Goal: Task Accomplishment & Management: Use online tool/utility

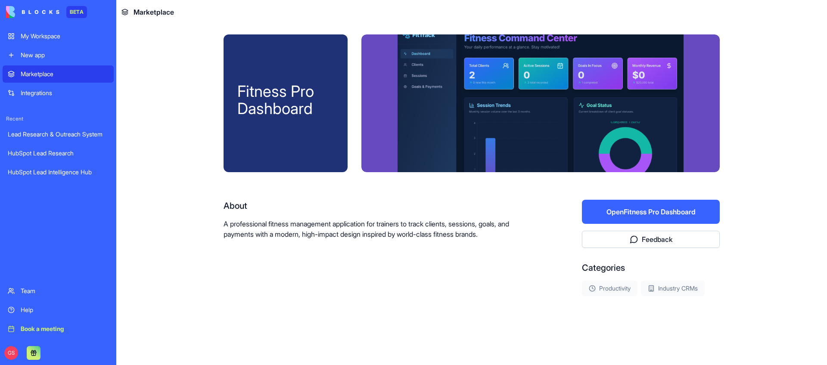
click at [645, 209] on button "Open Fitness Pro Dashboard" at bounding box center [651, 212] width 138 height 24
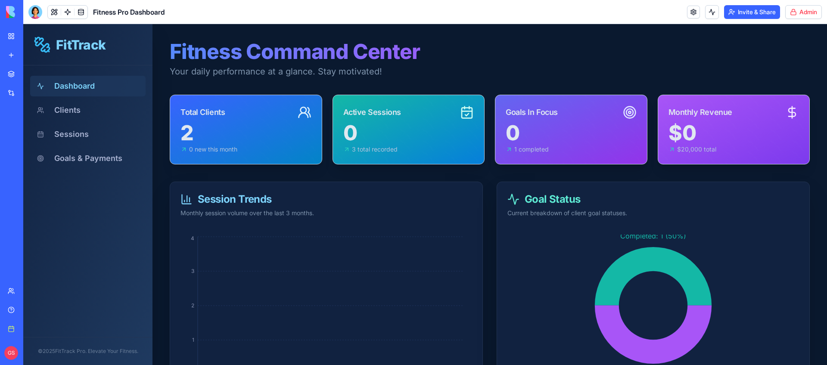
click at [804, 11] on html "BETA My Workspace New app Marketplace Integrations Recent Lead Research & Outre…" at bounding box center [413, 182] width 827 height 365
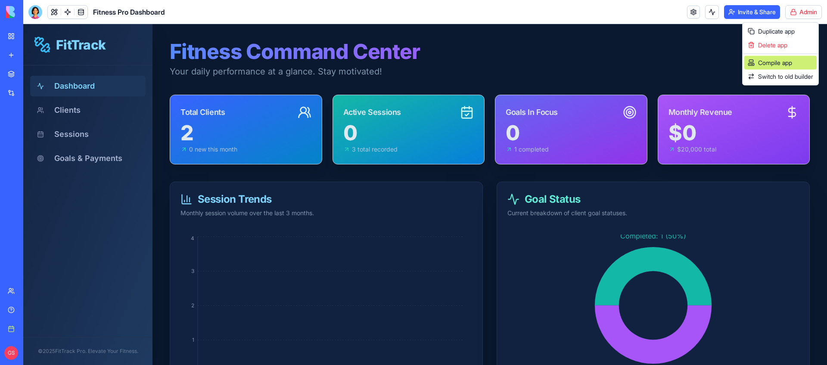
click at [791, 60] on div "Compile app" at bounding box center [781, 63] width 72 height 14
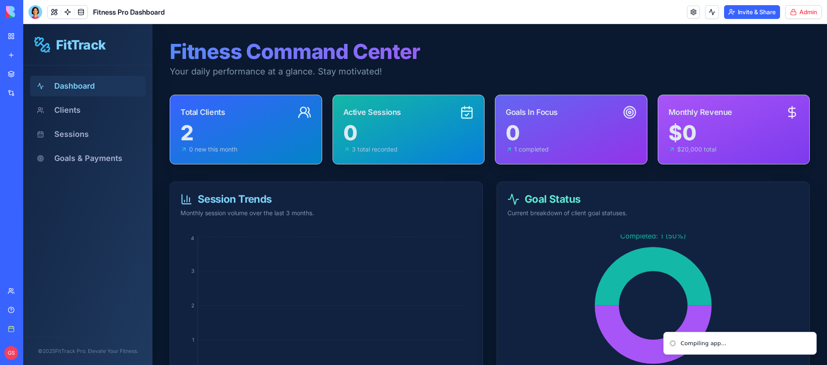
scroll to position [53, 0]
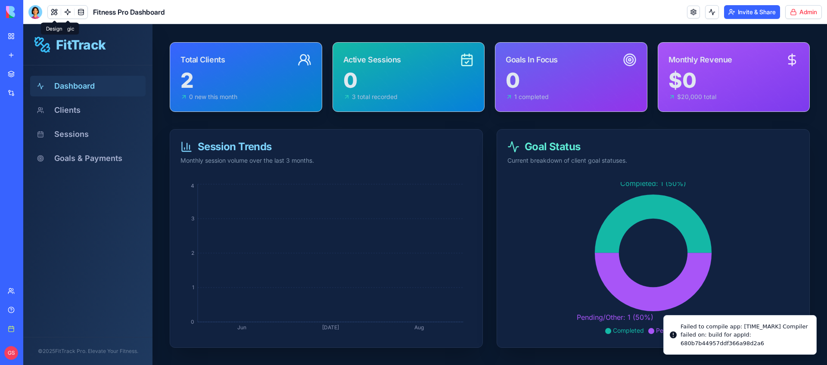
click at [54, 12] on button at bounding box center [54, 12] width 13 height 13
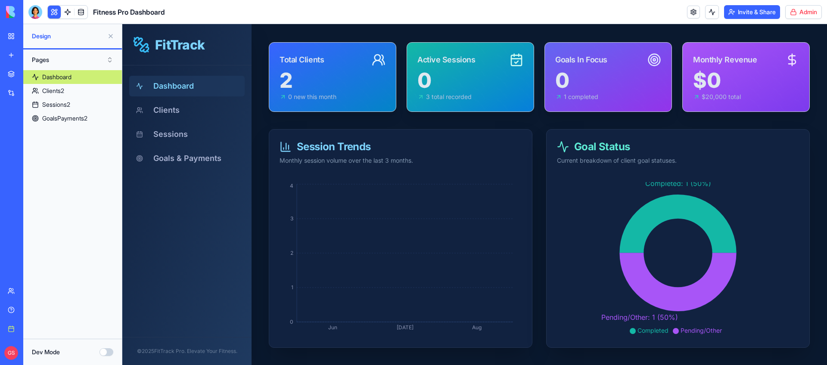
click at [82, 58] on button "Pages" at bounding box center [73, 60] width 90 height 14
click at [74, 89] on div "Components" at bounding box center [73, 91] width 86 height 14
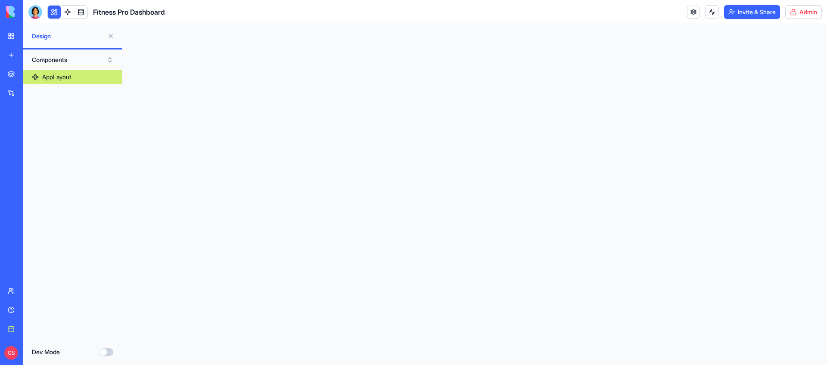
click at [70, 74] on div "AppLayout" at bounding box center [56, 77] width 29 height 9
click at [68, 77] on div "AppLayout" at bounding box center [56, 77] width 29 height 9
click at [109, 353] on button "Dev Mode" at bounding box center [107, 353] width 14 height 8
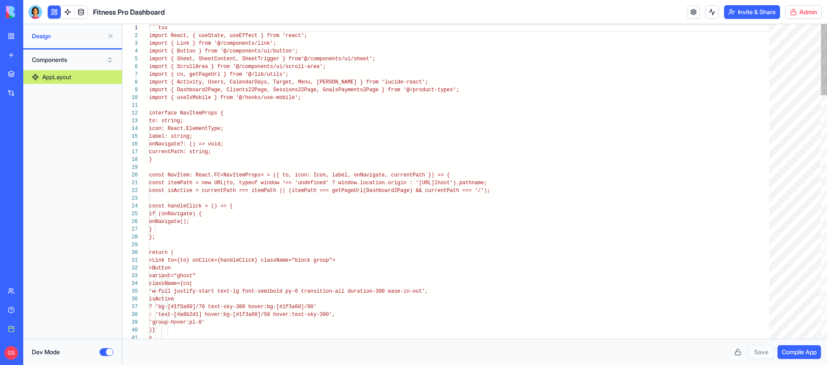
scroll to position [62, 0]
drag, startPoint x: 203, startPoint y: 88, endPoint x: 234, endPoint y: 159, distance: 77.0
click at [204, 89] on span "import { Dashboard2Page, Clients22Page, Sessions22" at bounding box center [226, 90] width 155 height 6
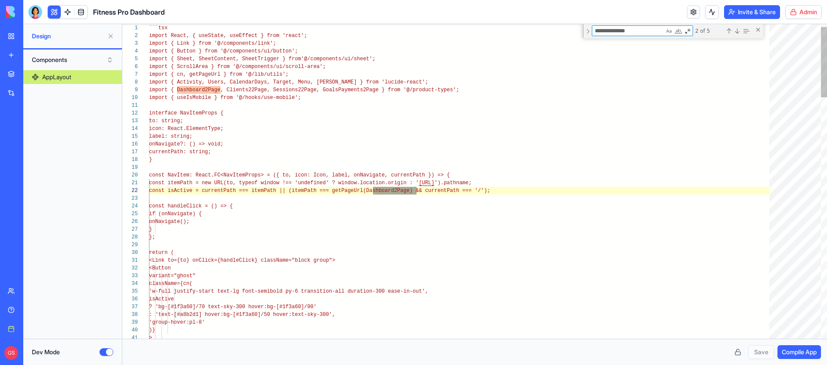
scroll to position [78, 268]
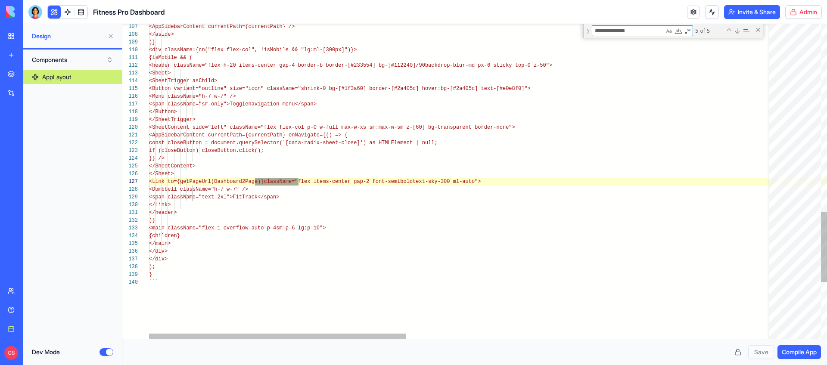
type textarea "**********"
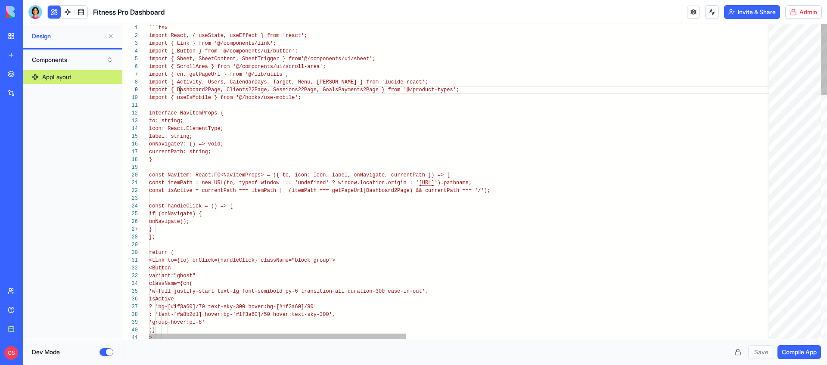
scroll to position [62, 31]
click at [44, 59] on button "Components" at bounding box center [73, 60] width 90 height 14
click at [58, 78] on div "Pages" at bounding box center [73, 78] width 86 height 14
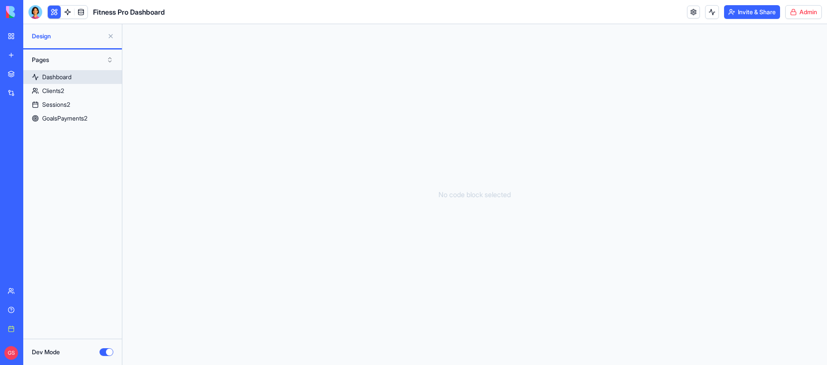
click at [72, 75] on div "Dashboard" at bounding box center [56, 77] width 29 height 9
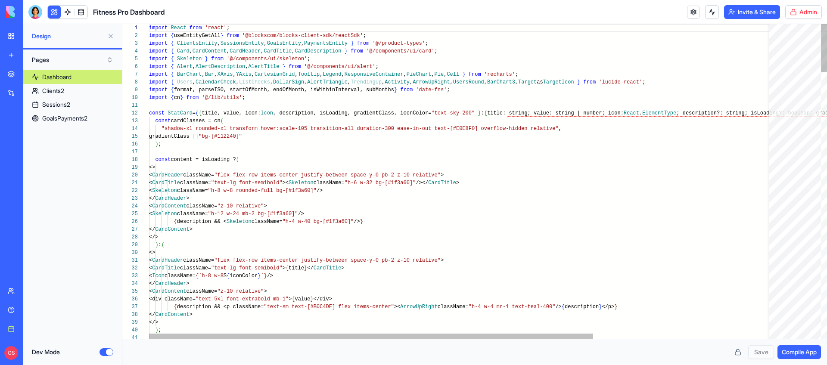
scroll to position [47, 0]
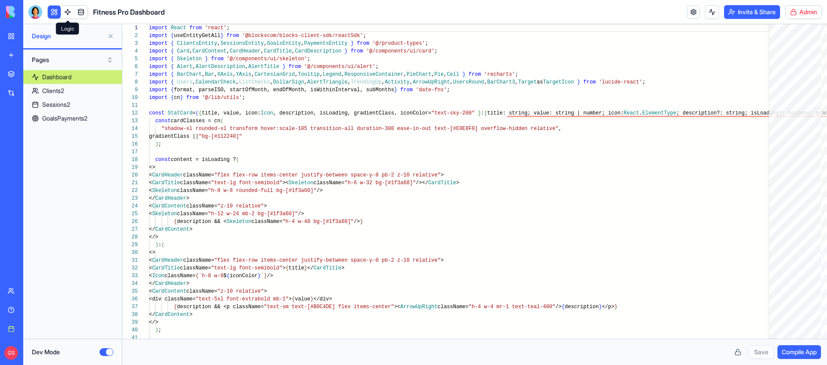
click at [66, 9] on link at bounding box center [67, 12] width 13 height 13
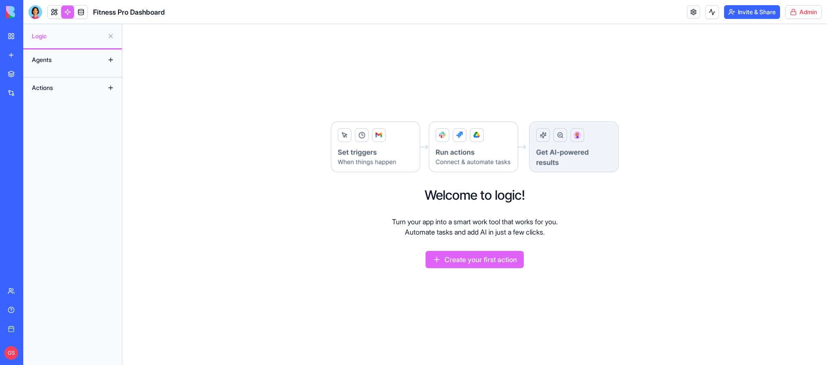
click at [66, 9] on link at bounding box center [67, 12] width 13 height 13
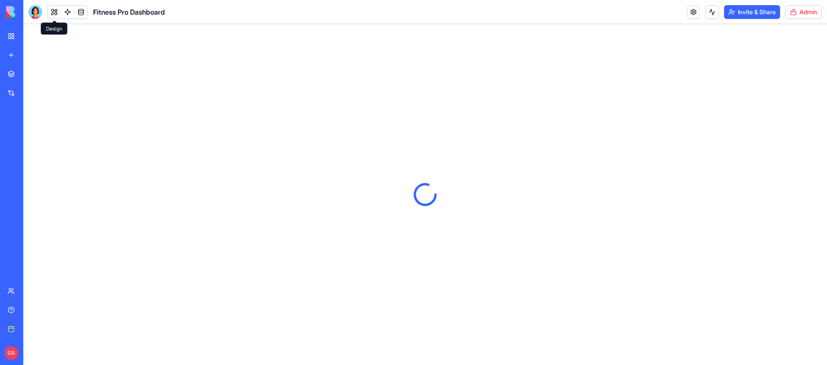
click at [53, 8] on button at bounding box center [54, 12] width 13 height 13
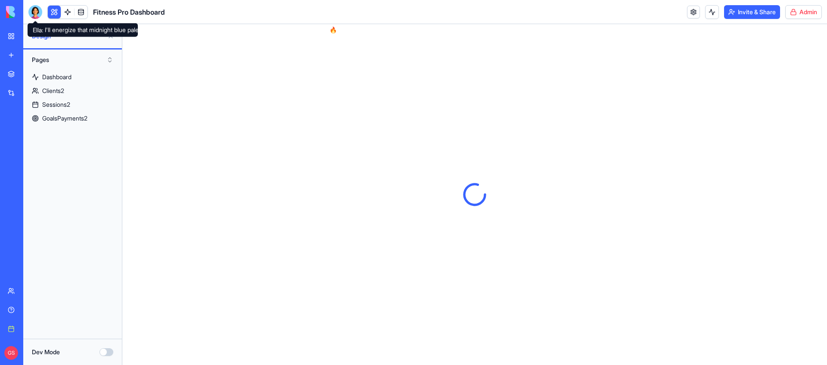
click at [30, 12] on div at bounding box center [35, 12] width 14 height 14
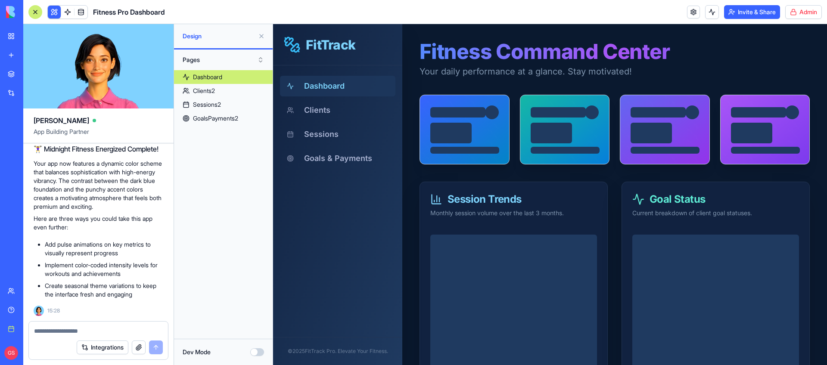
click at [31, 12] on div at bounding box center [35, 12] width 14 height 14
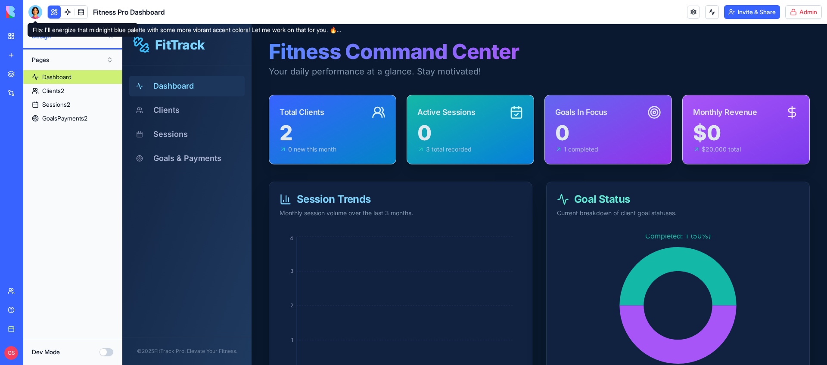
click at [796, 7] on html "BETA My Workspace New app Marketplace Integrations Recent Lead Research & Outre…" at bounding box center [413, 182] width 827 height 365
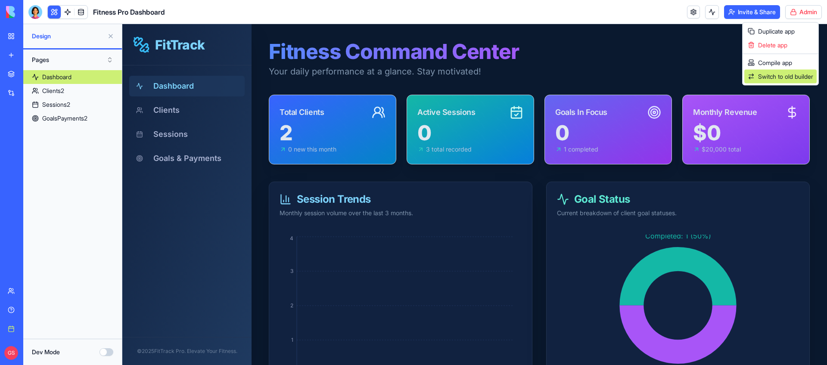
click at [779, 77] on span "Switch to old builder" at bounding box center [785, 76] width 55 height 9
click at [819, 7] on html "BETA My Workspace New app Marketplace Integrations Recent Lead Research & Outre…" at bounding box center [413, 182] width 827 height 365
click at [786, 61] on div "Compile app" at bounding box center [781, 63] width 72 height 14
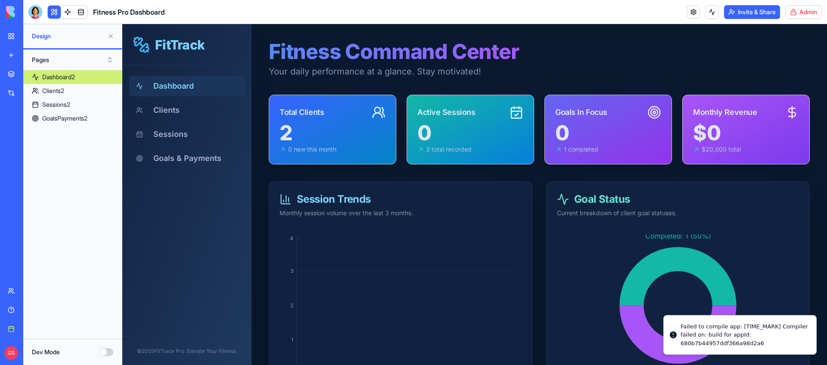
click at [709, 342] on div "Failed to compile app: [TIME_MARK] Compiler failed on: build for appId: 680b7b4…" at bounding box center [745, 335] width 129 height 25
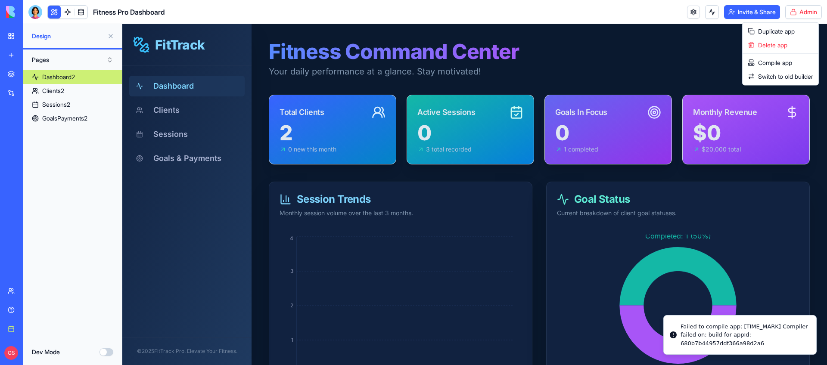
click at [805, 6] on html "BETA My Workspace New app Marketplace Integrations Recent Lead Research & Outre…" at bounding box center [413, 182] width 827 height 365
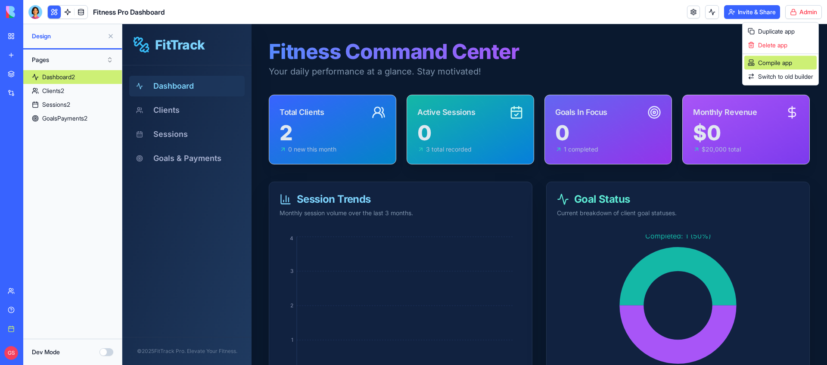
click at [788, 64] on div "Compile app" at bounding box center [781, 63] width 72 height 14
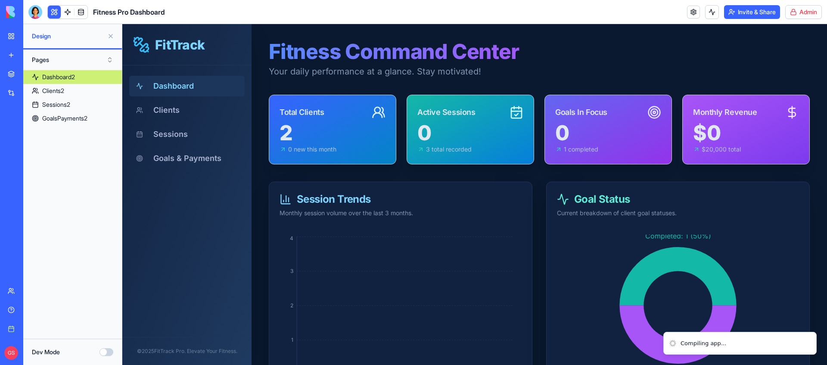
click at [669, 338] on li "Compiling app..." at bounding box center [740, 343] width 153 height 23
click at [812, 337] on li "Compiling app..." at bounding box center [740, 343] width 153 height 23
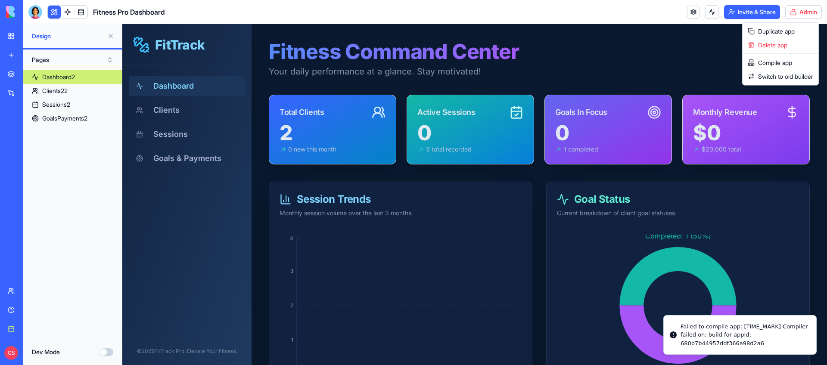
click at [798, 9] on html "BETA My Workspace New app Marketplace Integrations Recent Lead Research & Outre…" at bounding box center [413, 182] width 827 height 365
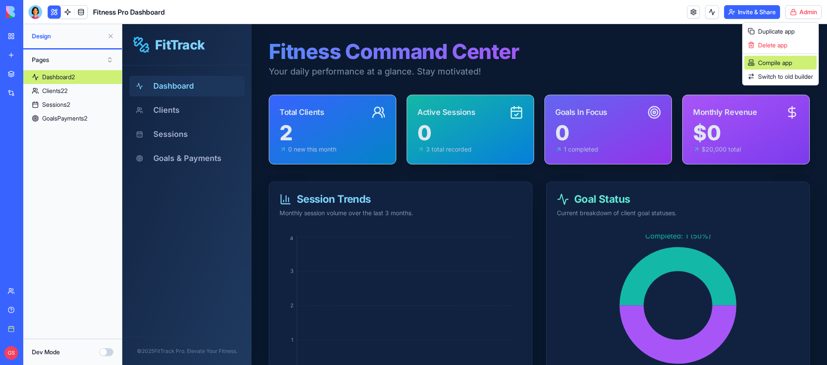
click at [787, 62] on div "Compile app" at bounding box center [781, 63] width 72 height 14
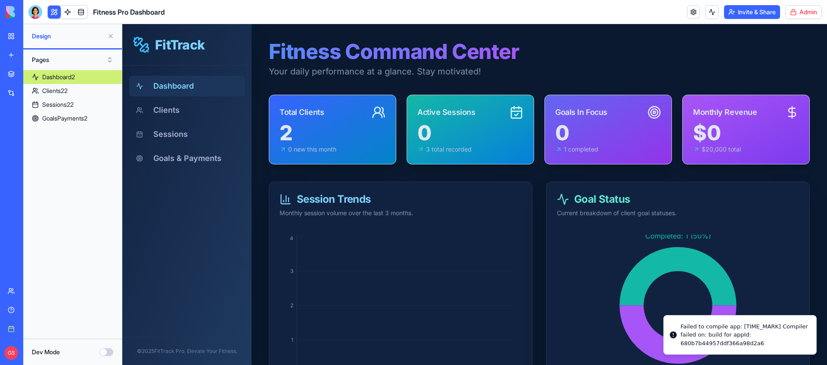
click at [794, 13] on html "BETA My Workspace New app Marketplace Integrations Recent Lead Research & Outre…" at bounding box center [413, 182] width 827 height 365
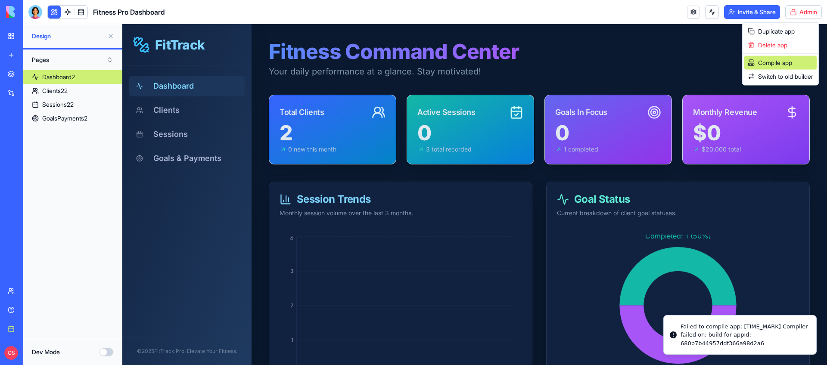
click at [785, 62] on div "Compile app" at bounding box center [781, 63] width 72 height 14
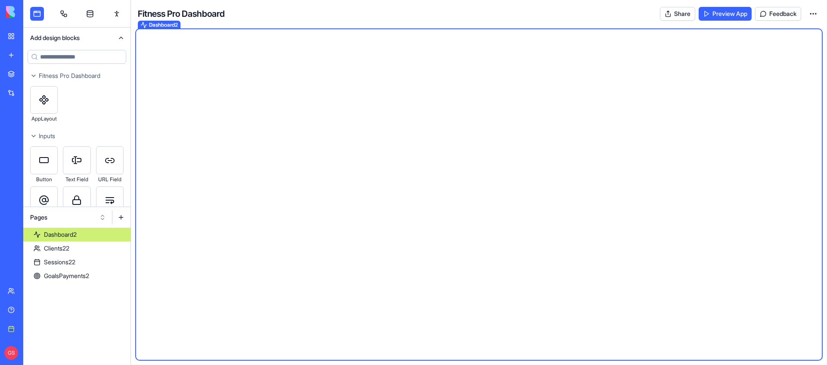
click at [79, 234] on link "Dashboard2" at bounding box center [76, 235] width 107 height 14
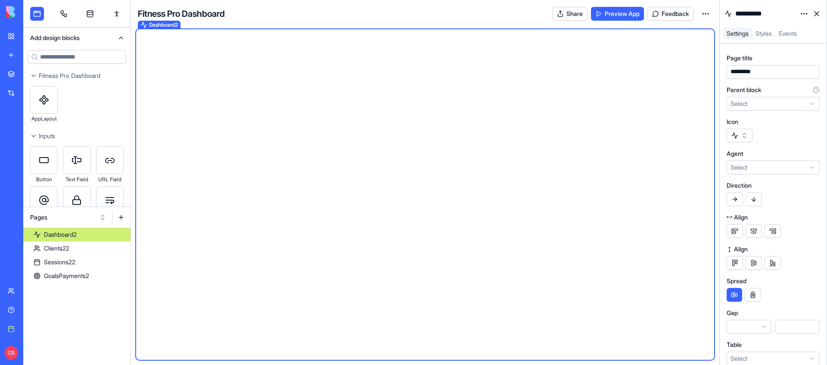
click at [806, 11] on html "BETA My Workspace New app Marketplace Integrations Recent Lead Research & Outre…" at bounding box center [413, 182] width 827 height 365
click at [796, 28] on div "State" at bounding box center [783, 32] width 51 height 14
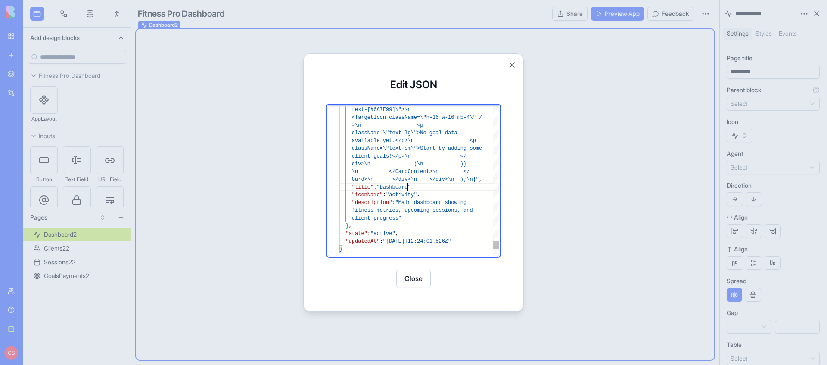
type textarea "**********"
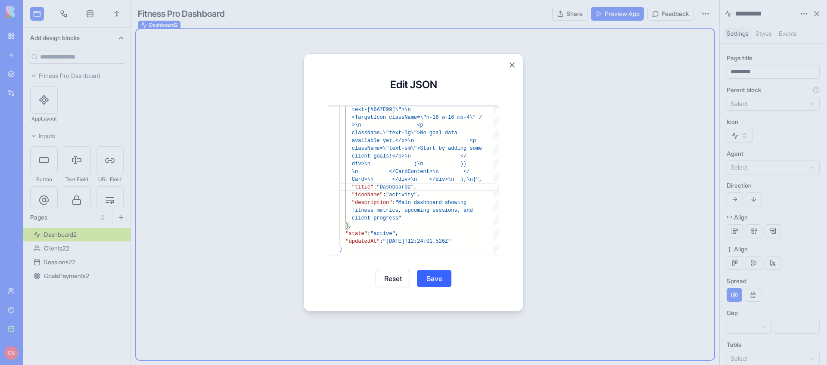
click at [440, 277] on button "Save" at bounding box center [434, 278] width 34 height 17
click at [413, 281] on button "Close" at bounding box center [413, 278] width 34 height 17
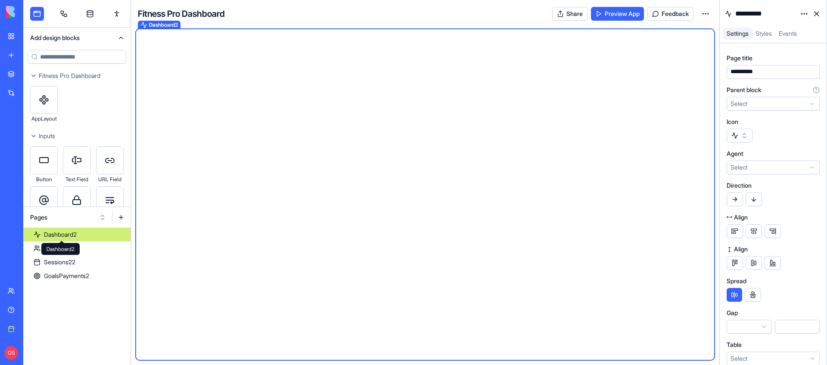
click at [66, 244] on div "Dashboard2 Dashboard2" at bounding box center [60, 249] width 38 height 12
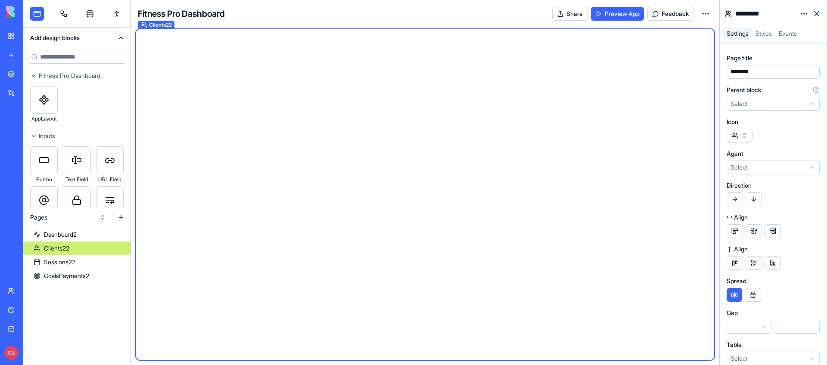
click at [71, 246] on link "Clients22" at bounding box center [76, 249] width 107 height 14
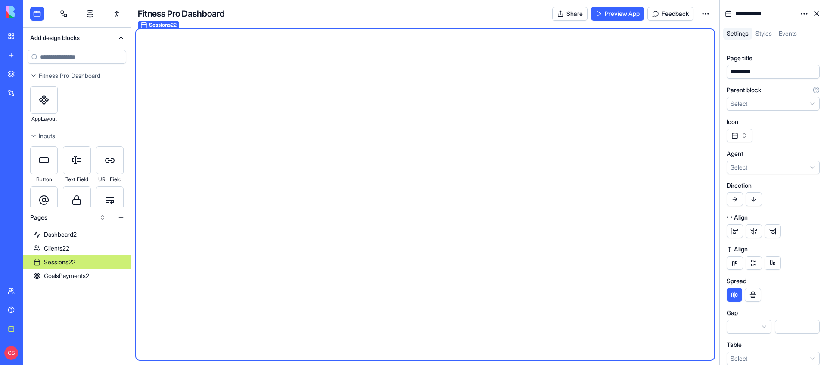
click at [97, 261] on link "Sessions22" at bounding box center [76, 263] width 107 height 14
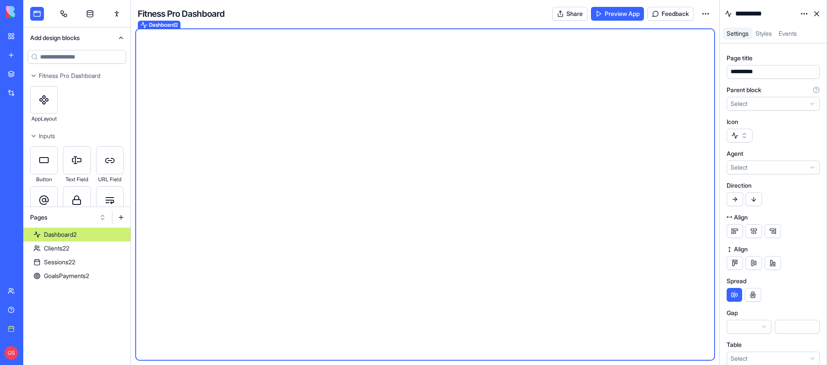
click at [103, 237] on link "Dashboard2" at bounding box center [76, 235] width 107 height 14
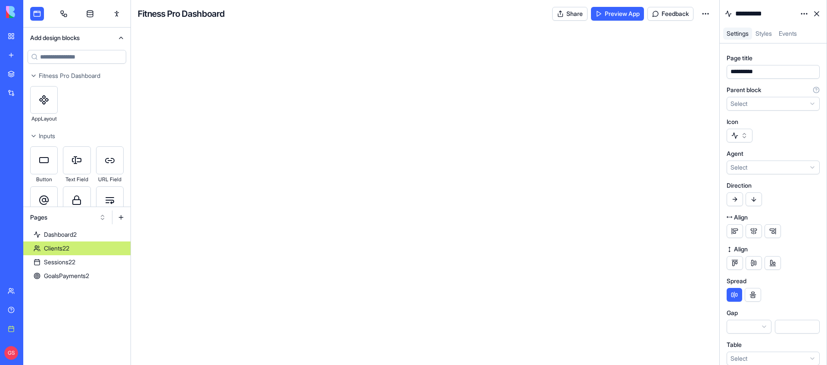
click at [99, 253] on link "Clients22" at bounding box center [76, 249] width 107 height 14
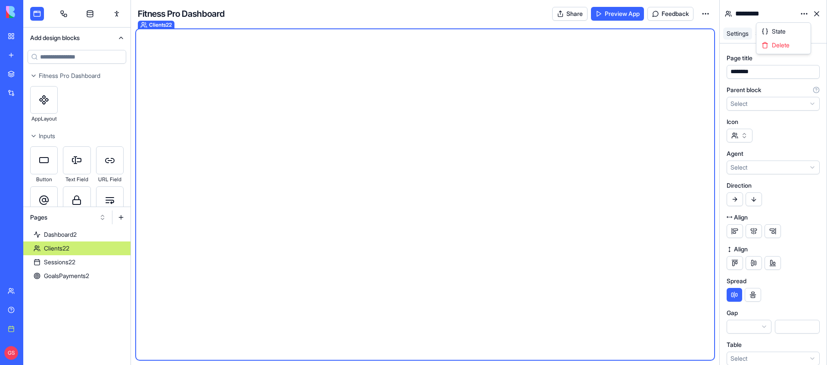
click at [804, 13] on html "BETA My Workspace New app Marketplace Integrations Recent Lead Research & Outre…" at bounding box center [413, 182] width 827 height 365
click at [788, 29] on div "State" at bounding box center [783, 32] width 51 height 14
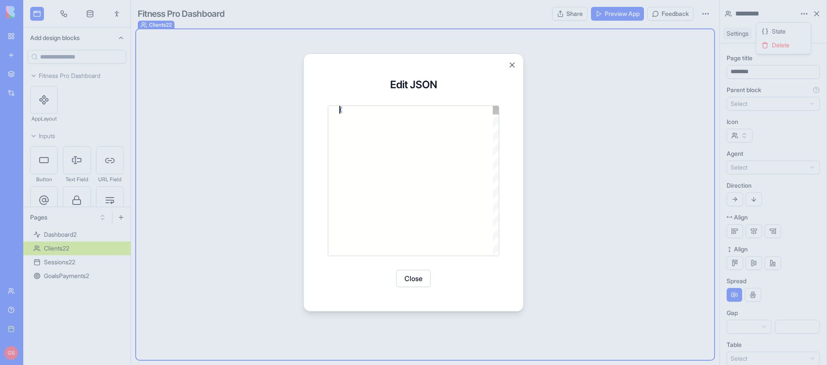
type textarea "**********"
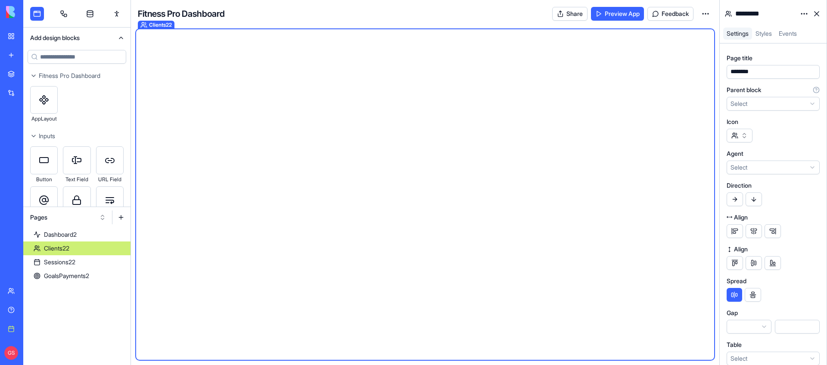
click at [770, 11] on div "*********" at bounding box center [765, 14] width 62 height 14
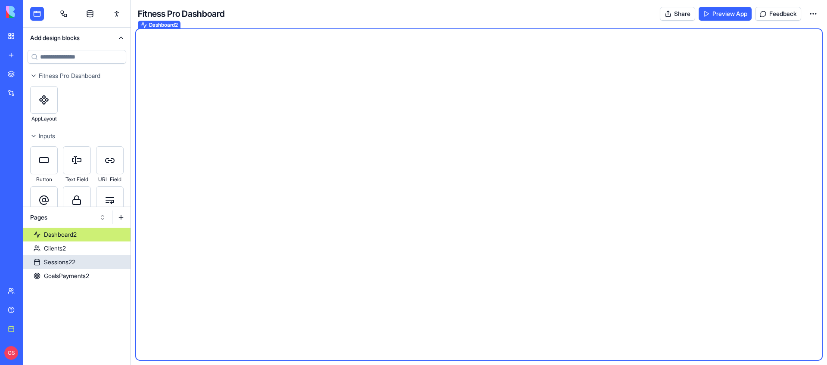
click at [81, 262] on link "Sessions22" at bounding box center [76, 263] width 107 height 14
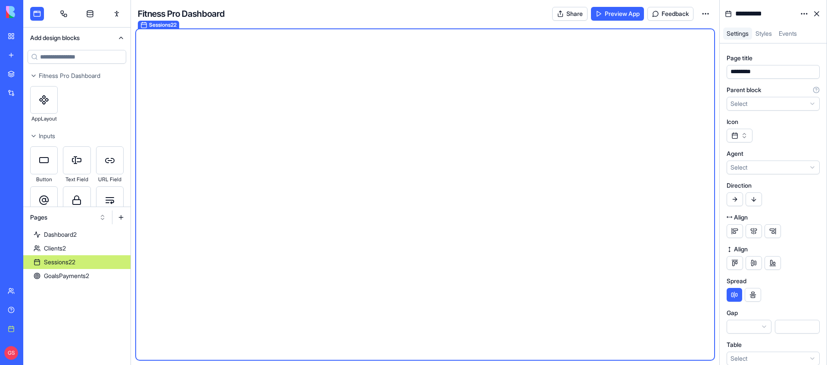
click at [798, 12] on html "BETA My Workspace New app Marketplace Integrations Recent Lead Research & Outre…" at bounding box center [413, 182] width 827 height 365
click at [788, 27] on div "State" at bounding box center [783, 32] width 51 height 14
click at [776, 14] on div "**********" at bounding box center [765, 14] width 62 height 14
click at [817, 26] on div "*********" at bounding box center [773, 14] width 107 height 28
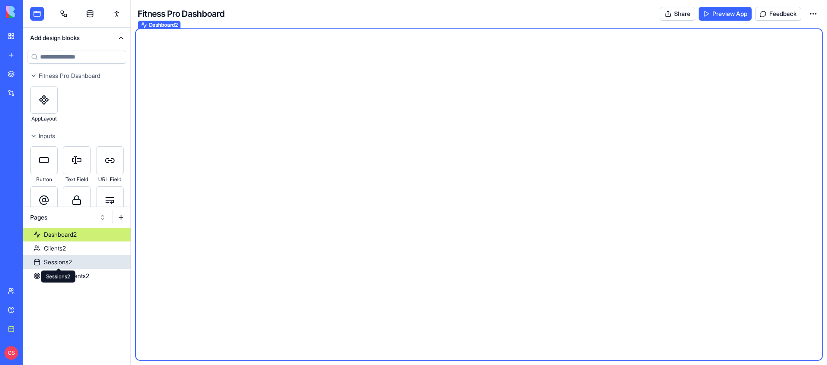
click at [68, 274] on div "Sessions2 Sessions2" at bounding box center [58, 277] width 34 height 12
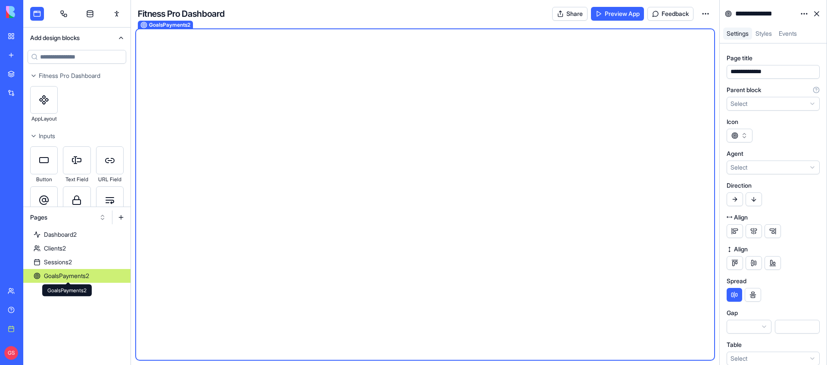
click at [95, 276] on link "GoalsPayments2" at bounding box center [76, 276] width 107 height 14
click at [801, 13] on html "BETA My Workspace New app Marketplace Integrations Recent Lead Research & Outre…" at bounding box center [413, 182] width 827 height 365
click at [782, 32] on span "State" at bounding box center [779, 31] width 14 height 9
click at [102, 247] on link "Clients2" at bounding box center [76, 249] width 107 height 14
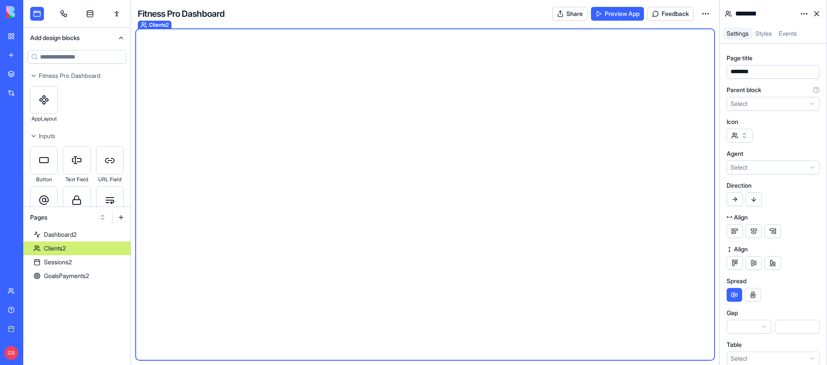
click at [776, 11] on div "********" at bounding box center [765, 14] width 62 height 14
click at [802, 13] on html "BETA My Workspace New app Marketplace Integrations Recent Lead Research & Outre…" at bounding box center [413, 182] width 827 height 365
click at [792, 27] on div "State" at bounding box center [783, 32] width 51 height 14
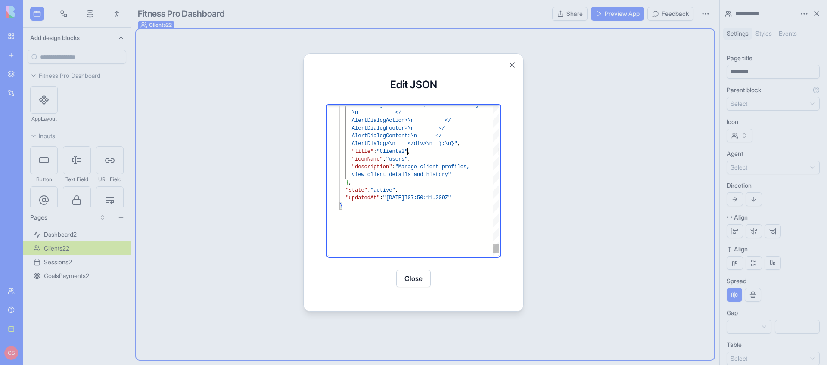
type textarea "**********"
click at [439, 284] on button "Save" at bounding box center [434, 278] width 34 height 17
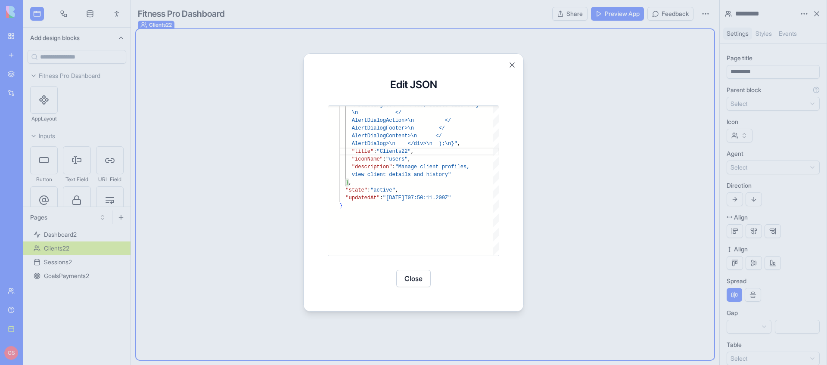
scroll to position [8, 0]
click at [405, 280] on button "Close" at bounding box center [413, 278] width 34 height 17
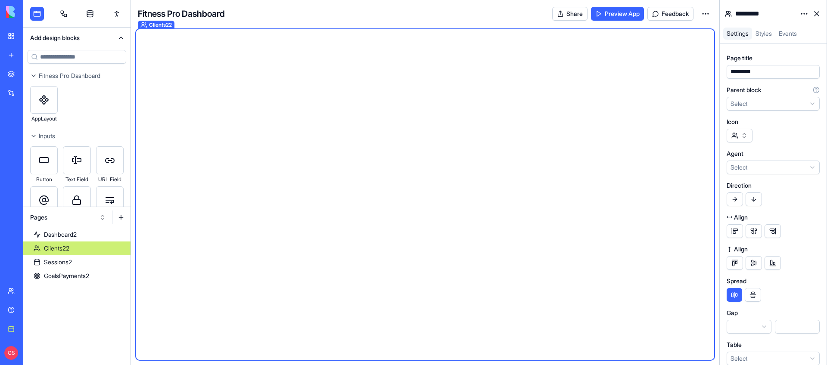
click at [88, 261] on link "Sessions2" at bounding box center [76, 263] width 107 height 14
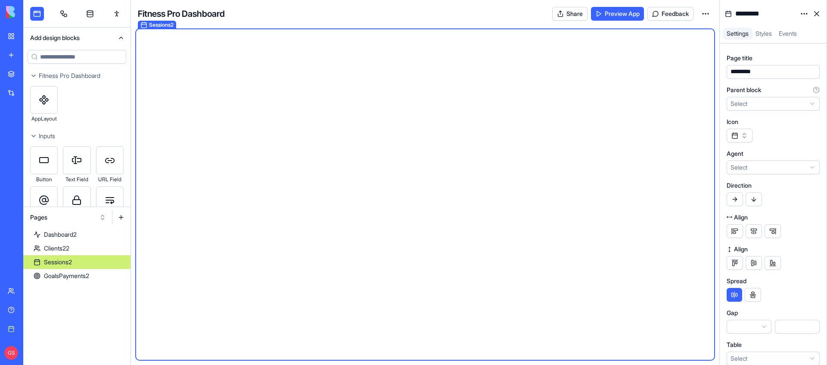
click at [779, 16] on div "*********" at bounding box center [765, 14] width 62 height 14
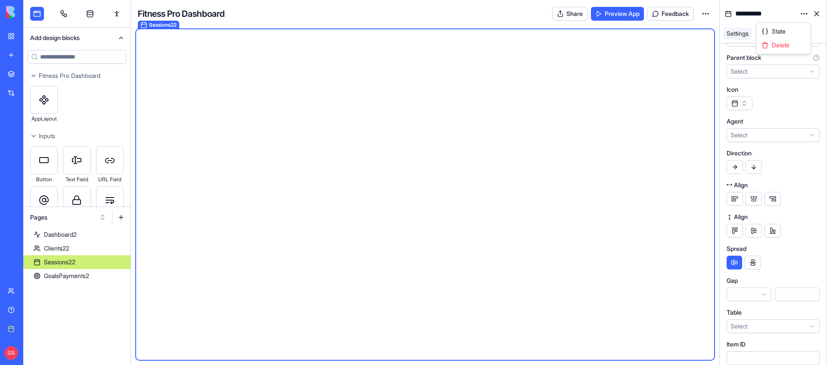
click at [804, 12] on html "BETA My Workspace New app Marketplace Integrations Recent Lead Research & Outre…" at bounding box center [413, 182] width 827 height 365
click at [794, 34] on div "State" at bounding box center [783, 32] width 51 height 14
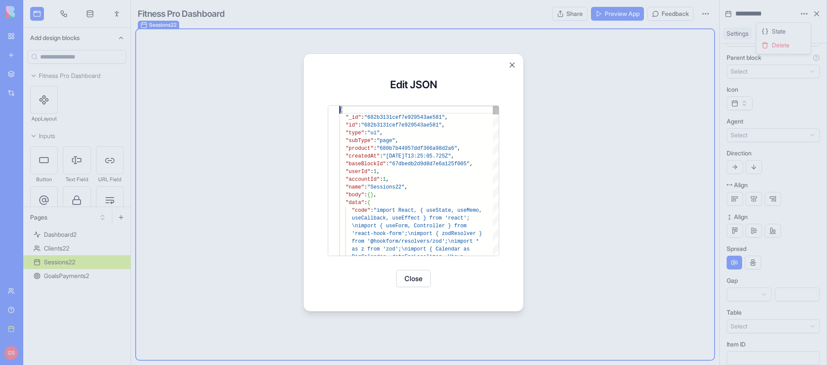
scroll to position [0, 0]
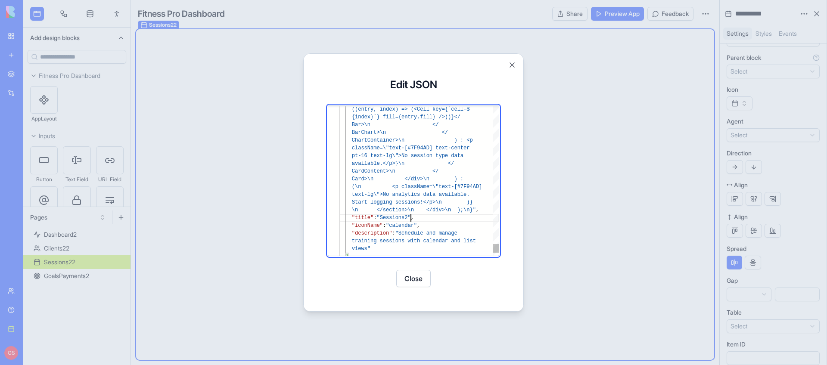
type textarea "**********"
click at [442, 282] on button "Save" at bounding box center [434, 278] width 34 height 17
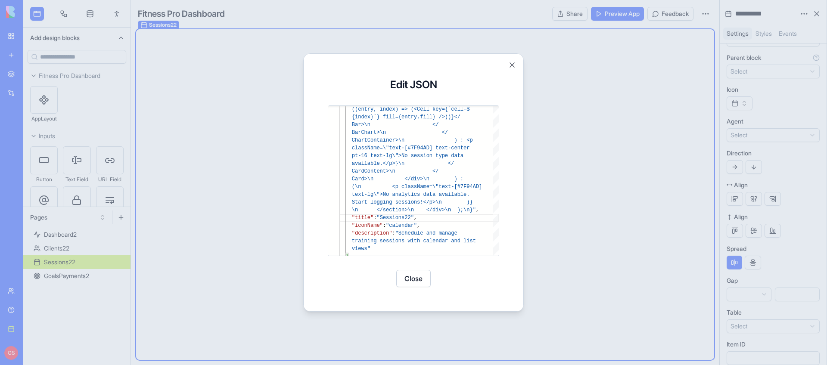
scroll to position [8, 0]
click at [424, 280] on button "Close" at bounding box center [413, 278] width 34 height 17
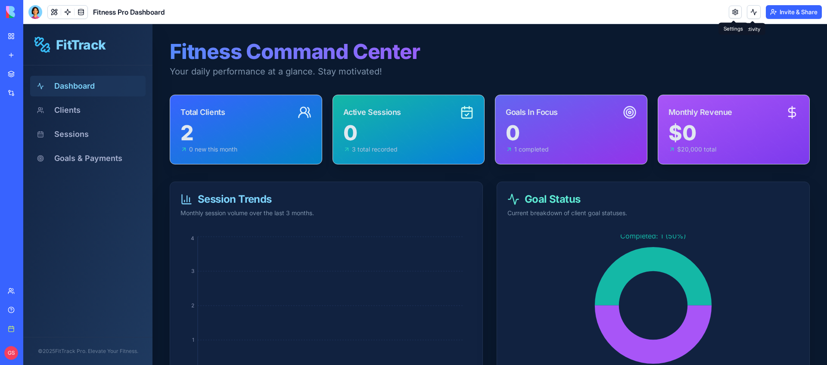
click at [732, 10] on link at bounding box center [735, 12] width 13 height 13
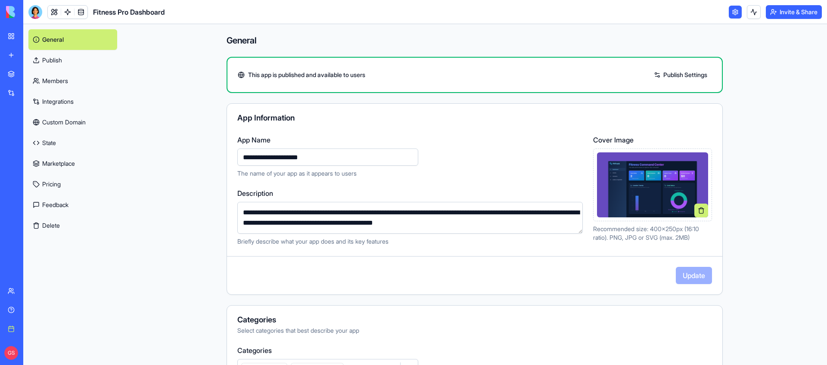
click at [69, 82] on link "Members" at bounding box center [72, 81] width 89 height 21
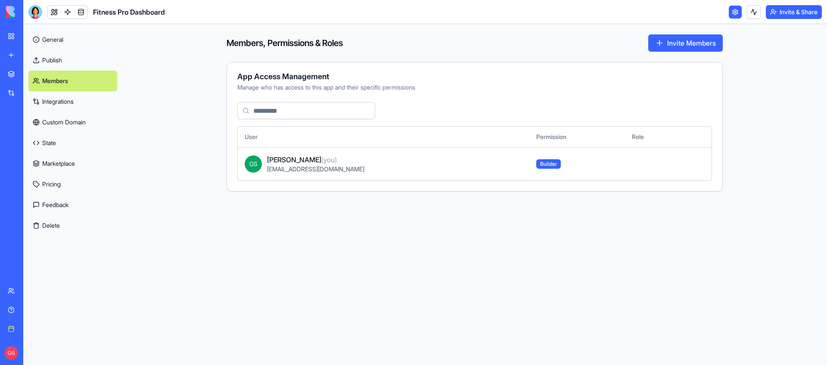
click at [67, 40] on link "General" at bounding box center [72, 39] width 89 height 21
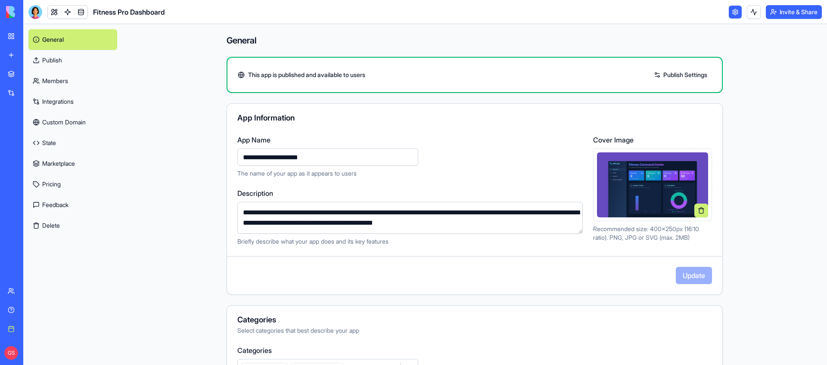
click at [730, 11] on link at bounding box center [735, 12] width 13 height 13
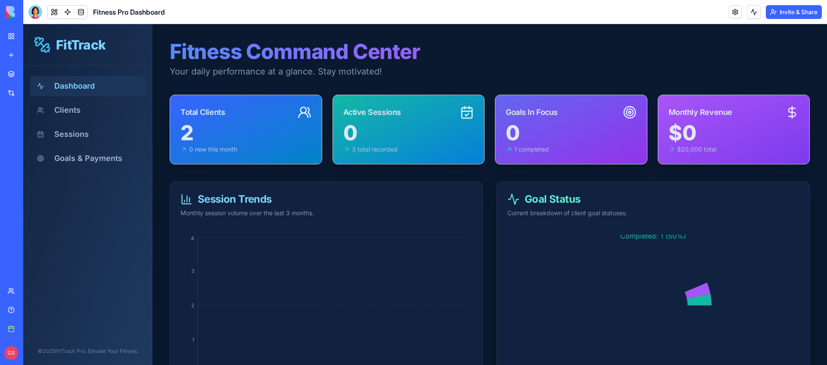
scroll to position [53, 0]
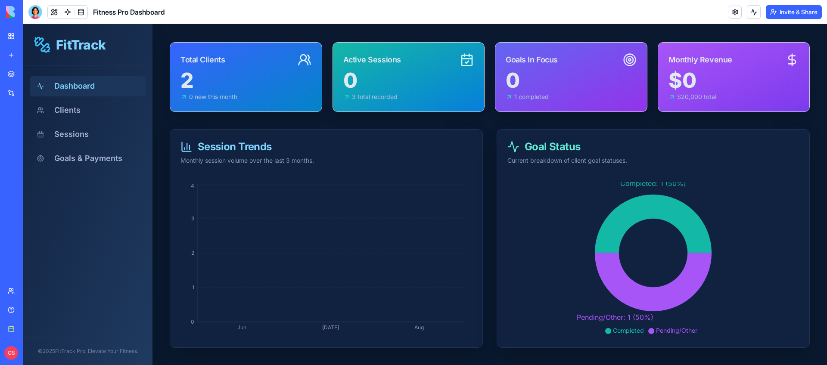
click at [735, 344] on div "Completed: 1 (50%) Pending/Other: 1 (50%) Completed Pending/Other" at bounding box center [653, 261] width 312 height 172
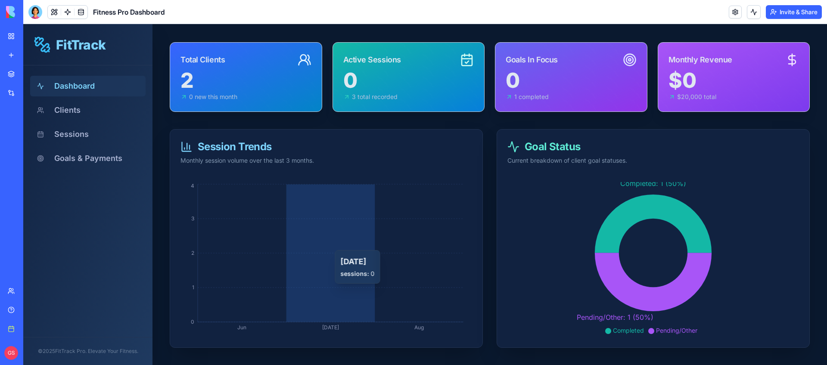
click at [332, 246] on icon "Jun [DATE] Aug 0 1 2 3 4" at bounding box center [327, 259] width 292 height 155
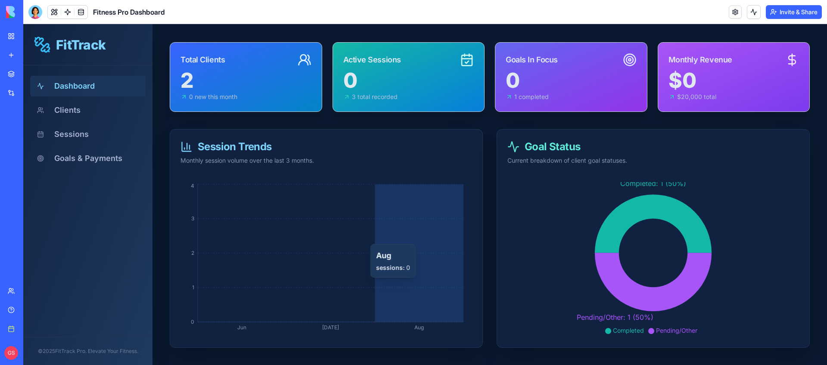
click at [453, 239] on icon "Jun [DATE] Aug 0 1 2 3 4" at bounding box center [327, 259] width 292 height 155
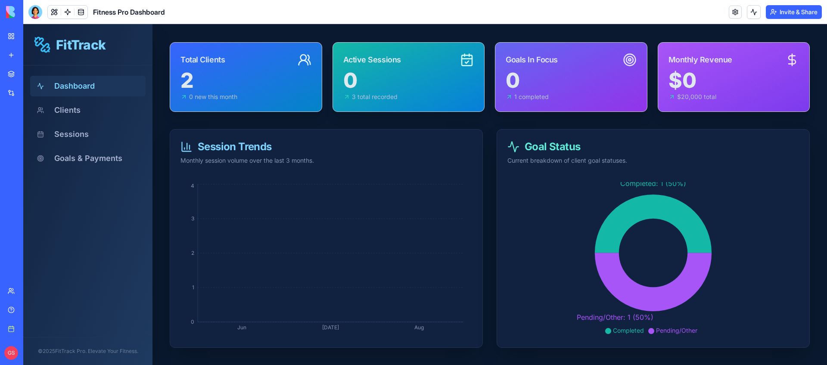
click at [674, 19] on header "Fitness Pro Dashboard Invite & Share" at bounding box center [425, 12] width 804 height 24
drag, startPoint x: 670, startPoint y: 19, endPoint x: 645, endPoint y: 19, distance: 24.1
click at [667, 19] on header "Fitness Pro Dashboard Invite & Share" at bounding box center [425, 12] width 804 height 24
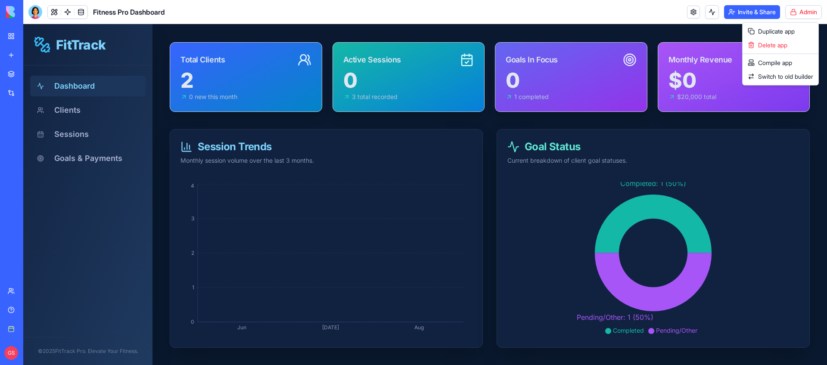
click at [801, 16] on html "BETA My Workspace New app Marketplace Integrations Recent Lead Research & Outre…" at bounding box center [413, 182] width 827 height 365
click at [783, 62] on div "Compile app" at bounding box center [781, 63] width 72 height 14
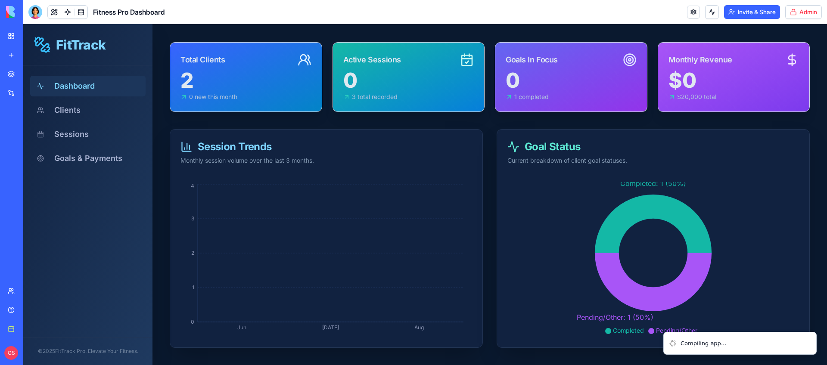
click at [814, 336] on li "Compiling app..." at bounding box center [740, 343] width 153 height 23
click at [688, 339] on li "Compiling app..." at bounding box center [740, 343] width 153 height 23
click at [804, 337] on li "App compiled" at bounding box center [740, 343] width 153 height 23
click at [674, 339] on li "App compiled" at bounding box center [740, 343] width 153 height 23
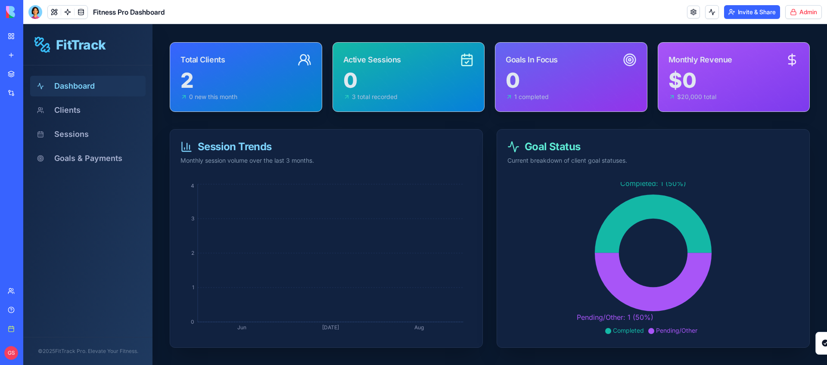
drag, startPoint x: 675, startPoint y: 339, endPoint x: 827, endPoint y: 302, distance: 155.9
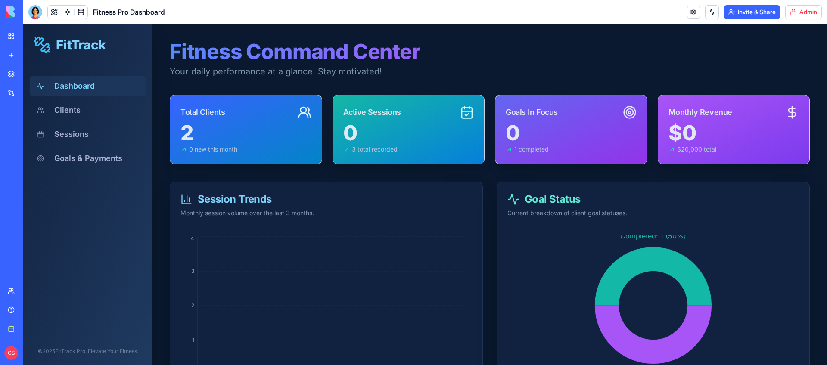
click at [751, 124] on div "$0" at bounding box center [734, 133] width 131 height 21
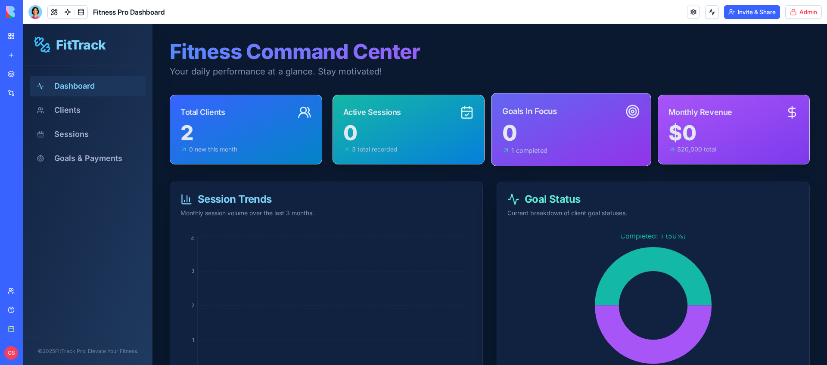
click at [559, 108] on div "Goals In Focus" at bounding box center [571, 107] width 159 height 29
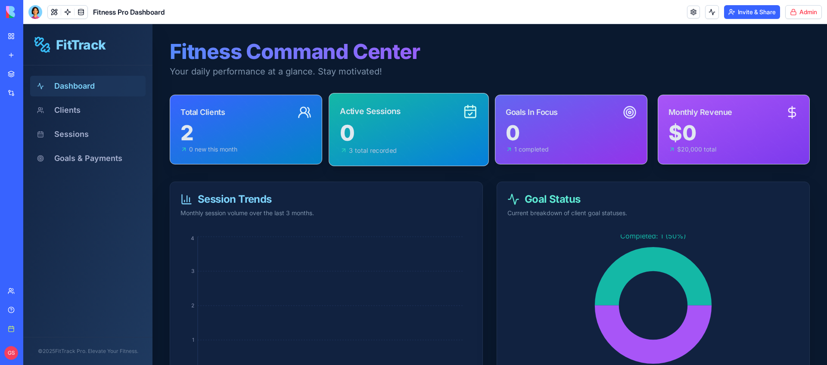
click at [396, 129] on div "0" at bounding box center [408, 133] width 137 height 22
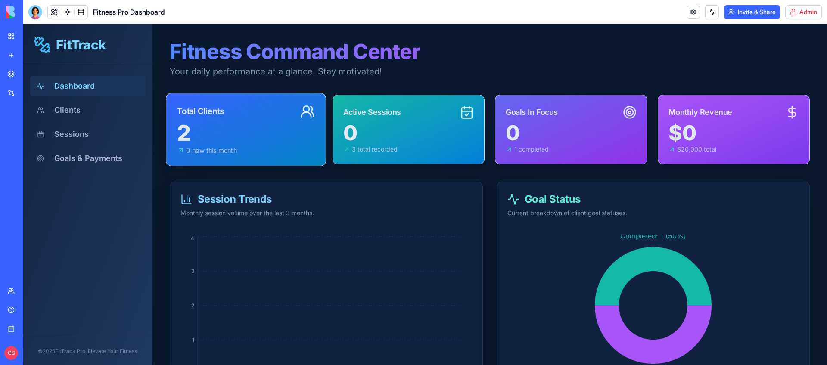
click at [282, 133] on div "2" at bounding box center [245, 133] width 137 height 22
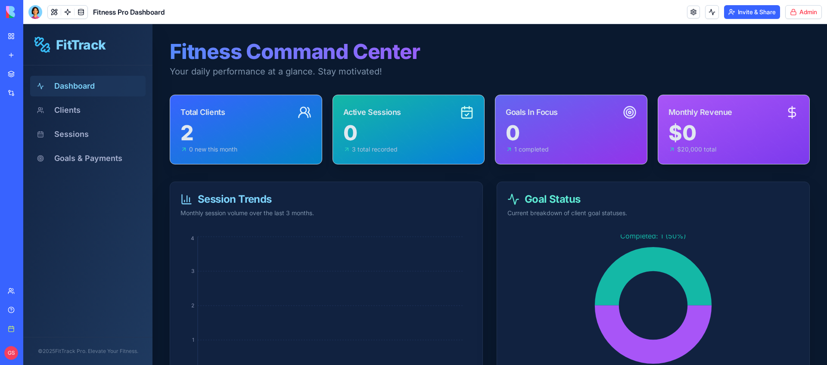
click at [381, 53] on h1 "Fitness Command Center" at bounding box center [490, 51] width 640 height 21
click at [282, 56] on h1 "Fitness Command Center" at bounding box center [490, 51] width 640 height 21
click at [206, 41] on h1 "Fitness Command Center" at bounding box center [490, 51] width 640 height 21
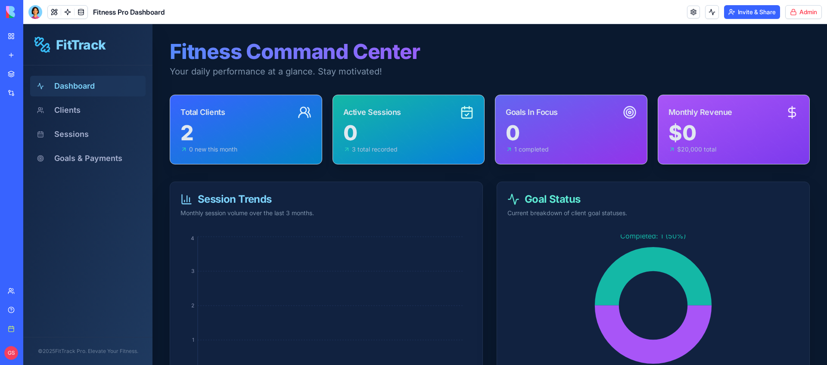
click at [216, 52] on h1 "Fitness Command Center" at bounding box center [490, 51] width 640 height 21
click at [455, 69] on p "Your daily performance at a glance. Stay motivated!" at bounding box center [490, 71] width 640 height 12
click at [315, 54] on h1 "Fitness Command Center" at bounding box center [490, 51] width 640 height 21
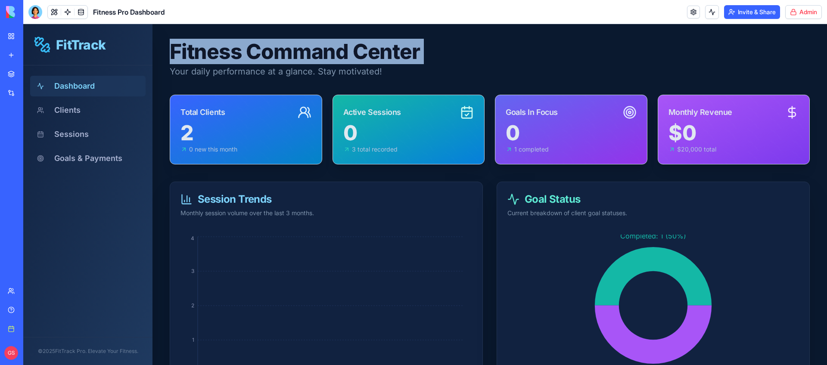
click at [315, 54] on h1 "Fitness Command Center" at bounding box center [490, 51] width 640 height 21
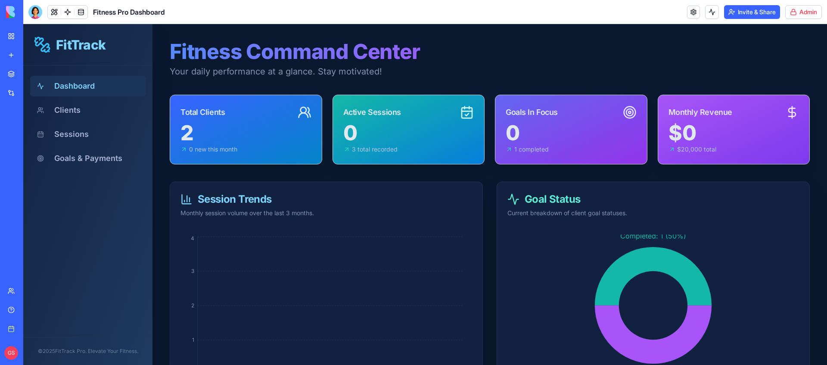
click at [150, 38] on div "FitTrack" at bounding box center [87, 44] width 129 height 41
click at [189, 47] on h1 "Fitness Command Center" at bounding box center [490, 51] width 640 height 21
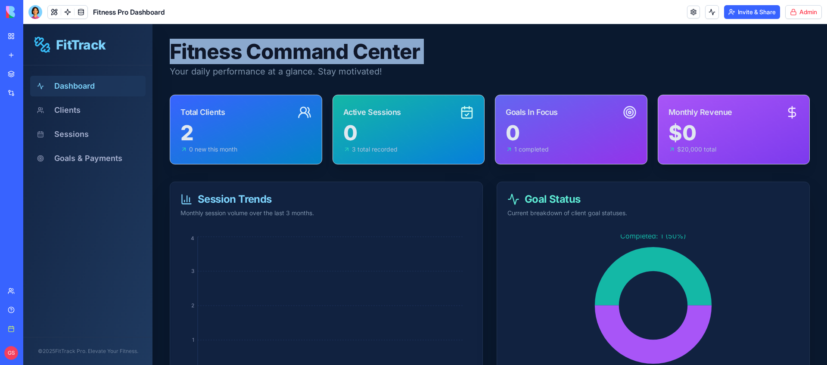
click at [189, 47] on h1 "Fitness Command Center" at bounding box center [490, 51] width 640 height 21
click at [352, 50] on h1 "Fitness Command Center" at bounding box center [490, 51] width 640 height 21
